Goal: Check status

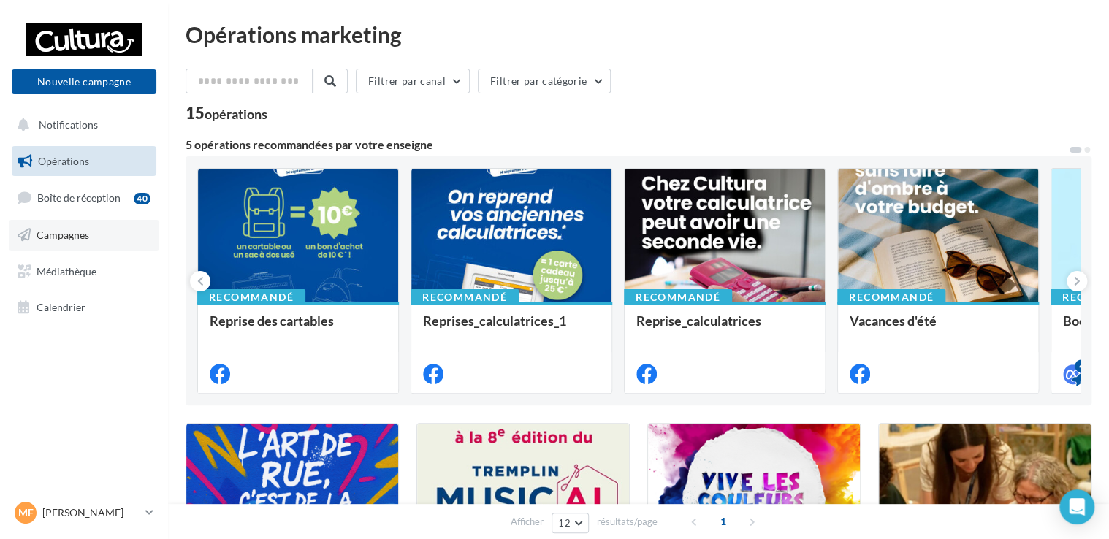
click at [75, 240] on span "Campagnes" at bounding box center [63, 235] width 53 height 12
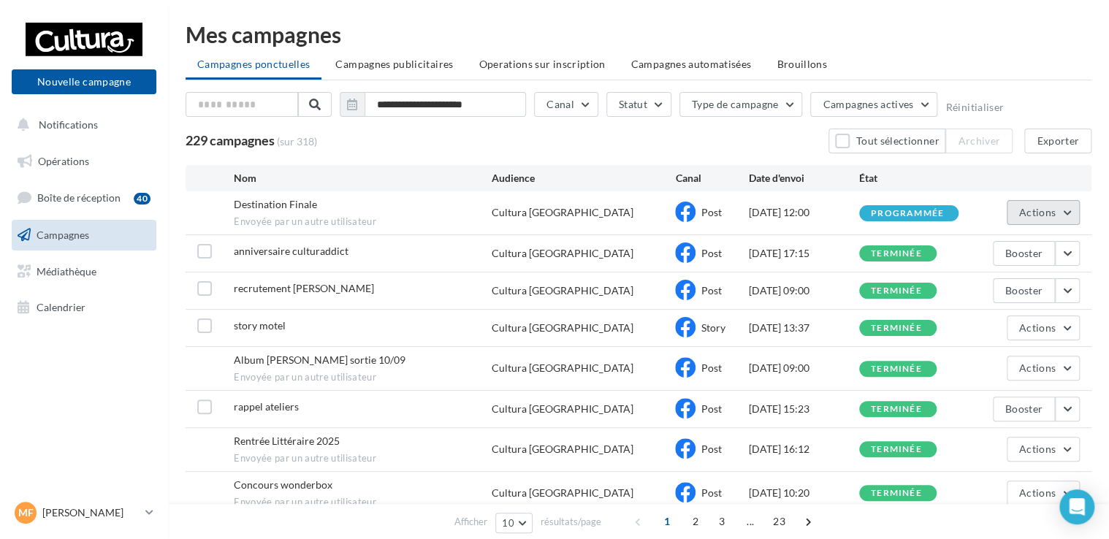
click at [1036, 221] on button "Actions" at bounding box center [1043, 212] width 73 height 25
click at [999, 243] on button "Voir les résultats" at bounding box center [1007, 247] width 146 height 38
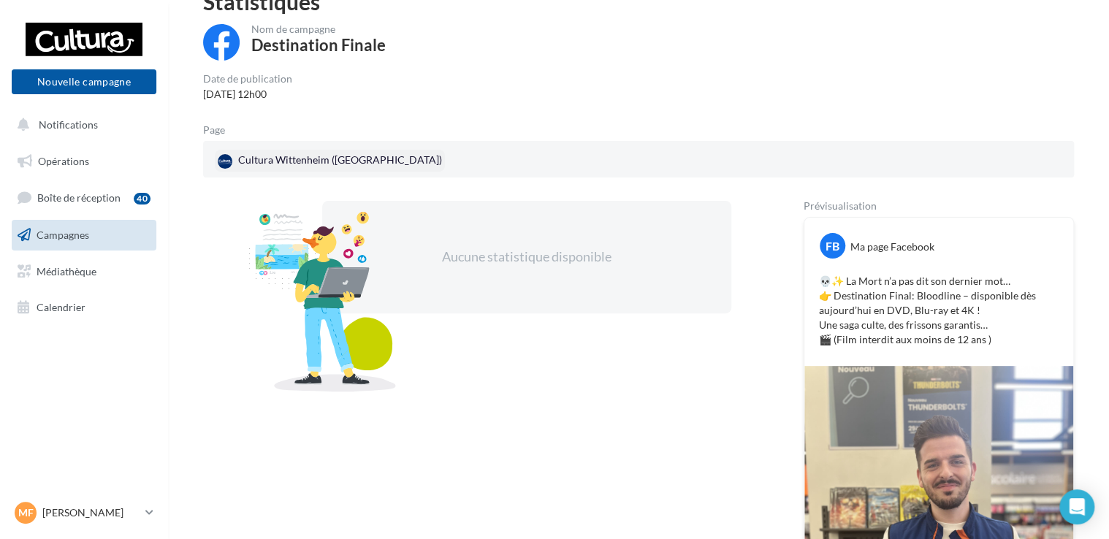
scroll to position [68, 0]
